Goal: Task Accomplishment & Management: Manage account settings

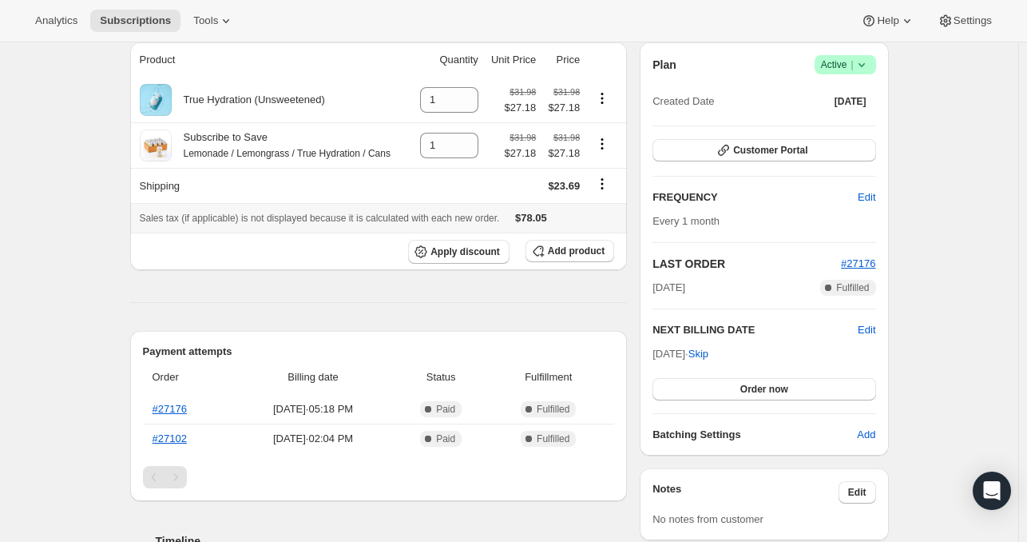
scroll to position [173, 0]
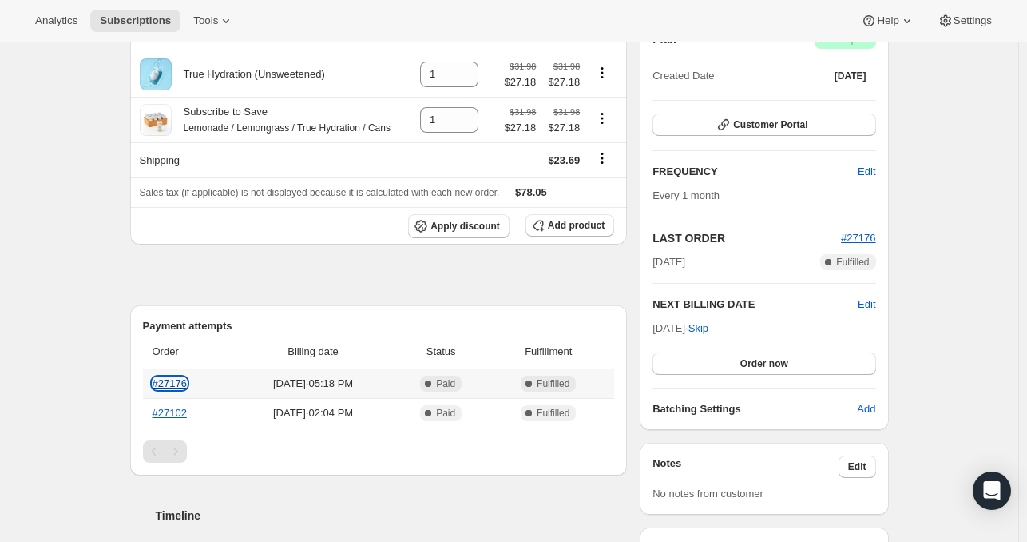
click at [165, 383] on link "#27176" at bounding box center [170, 383] width 34 height 12
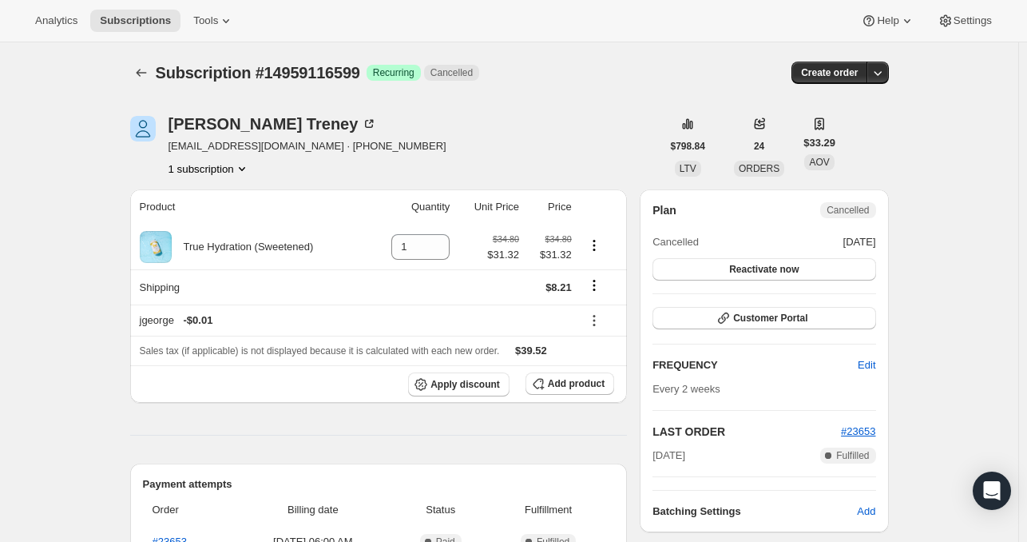
click at [221, 165] on button "1 subscription" at bounding box center [209, 169] width 81 height 16
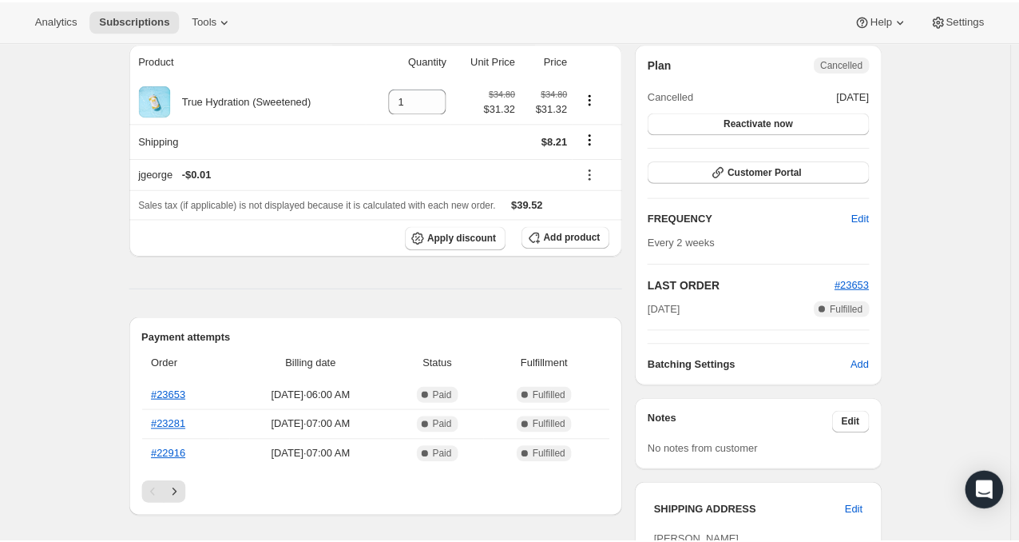
scroll to position [68, 0]
